Goal: Book appointment/travel/reservation

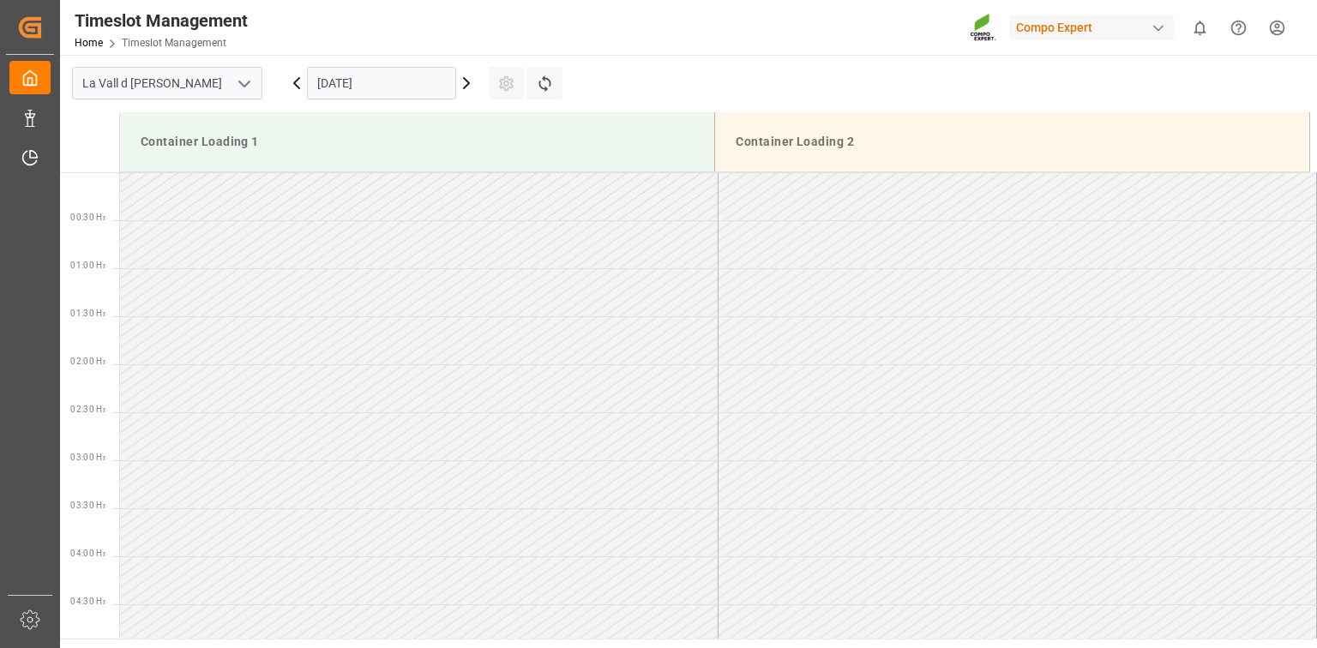
scroll to position [1127, 0]
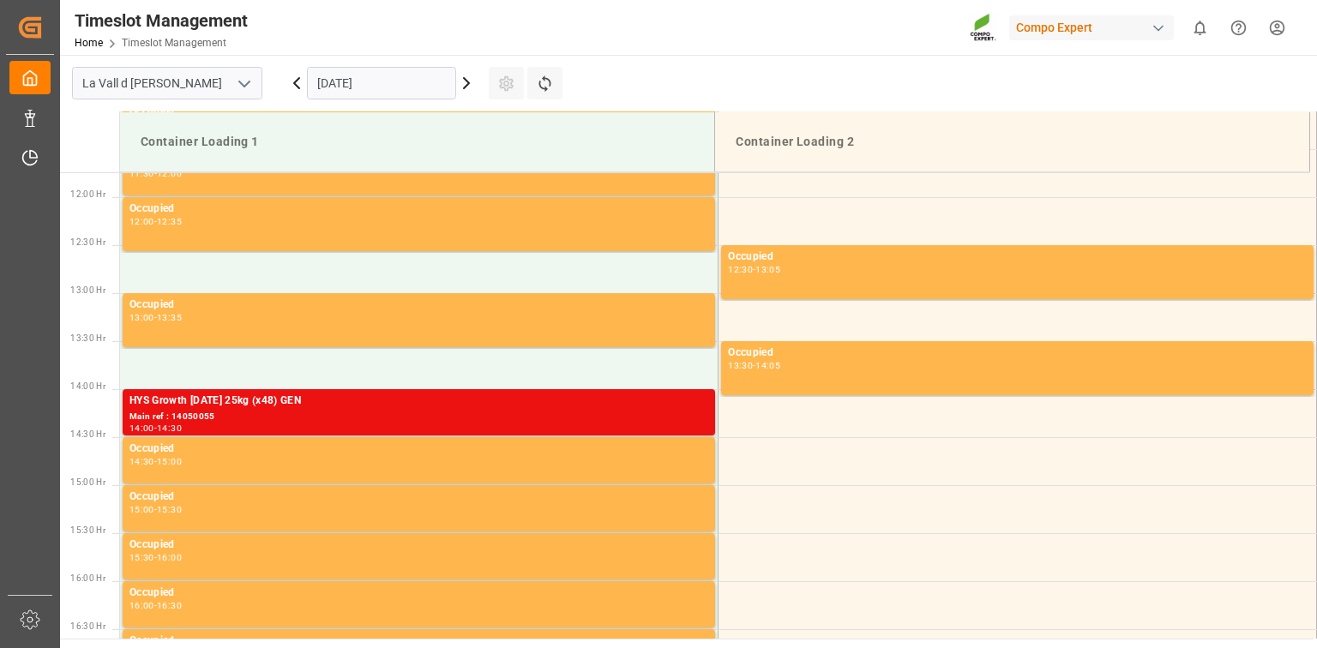
click at [311, 86] on input "[DATE]" at bounding box center [381, 83] width 149 height 33
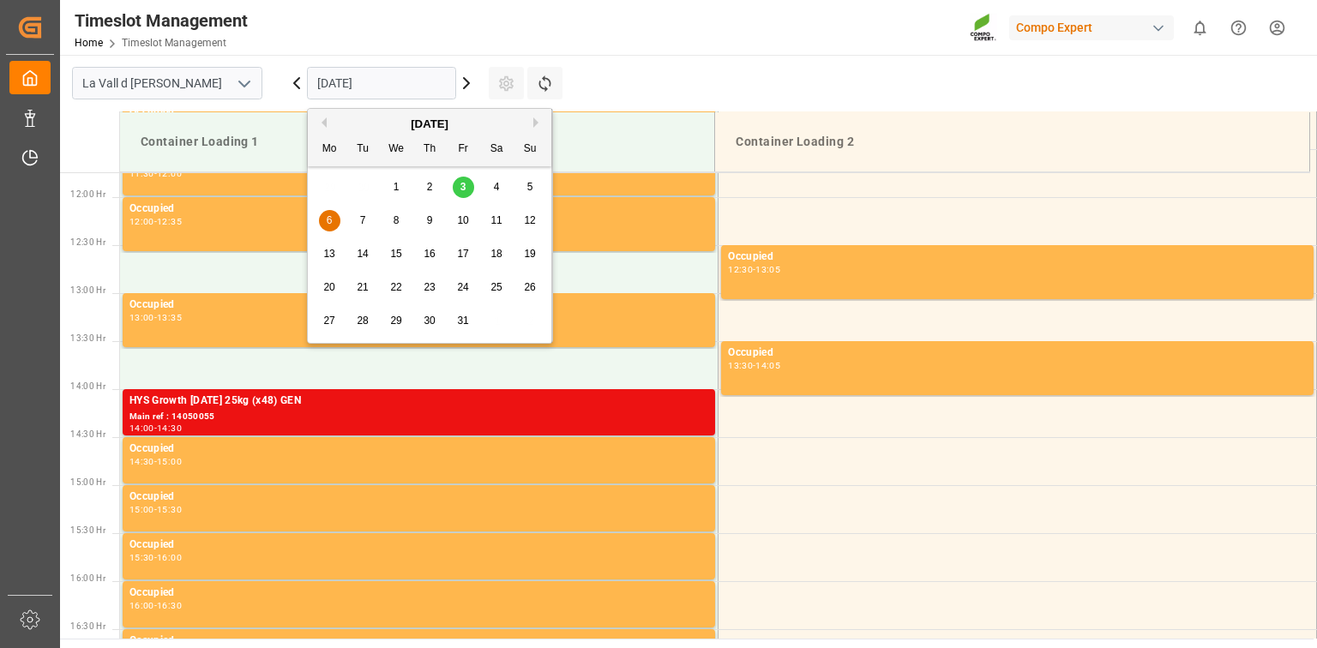
click at [330, 217] on span "6" at bounding box center [330, 220] width 6 height 12
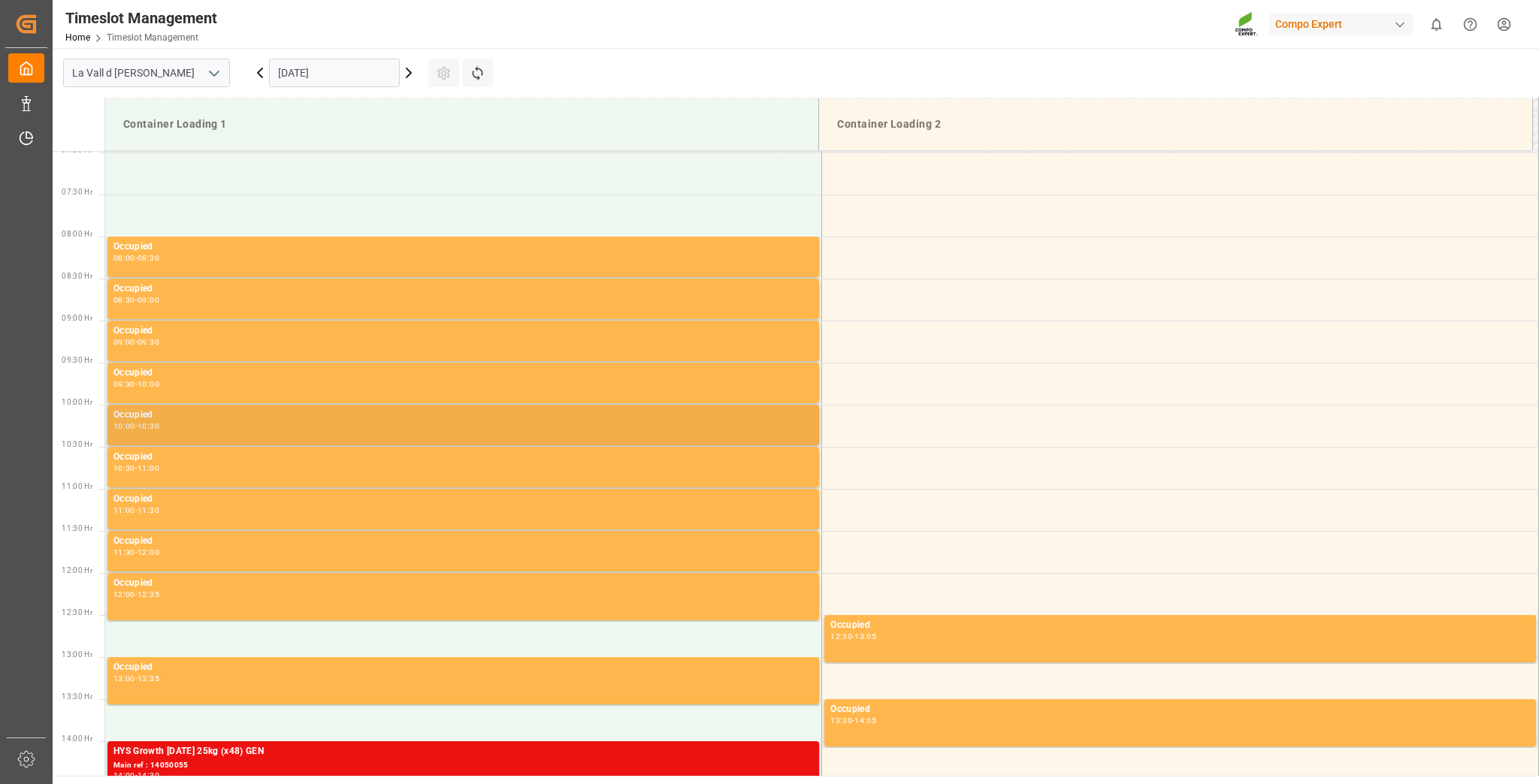
scroll to position [567, 0]
